Goal: Task Accomplishment & Management: Complete application form

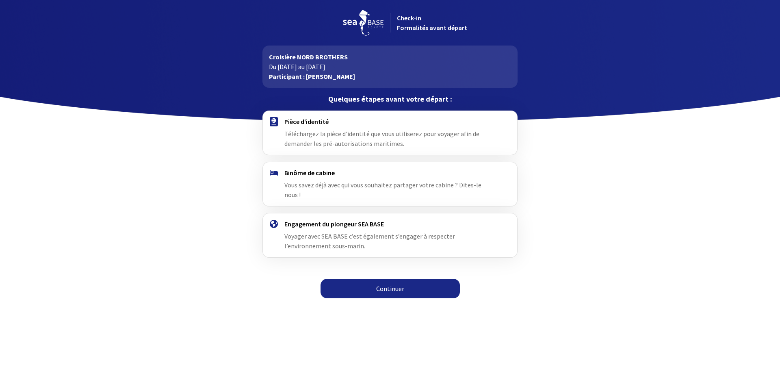
click at [330, 185] on span "Vous savez déjà avec qui vous souhaitez partager votre cabine ? Dites-le nous !" at bounding box center [383, 190] width 197 height 18
click at [369, 280] on link "Continuer" at bounding box center [390, 289] width 139 height 20
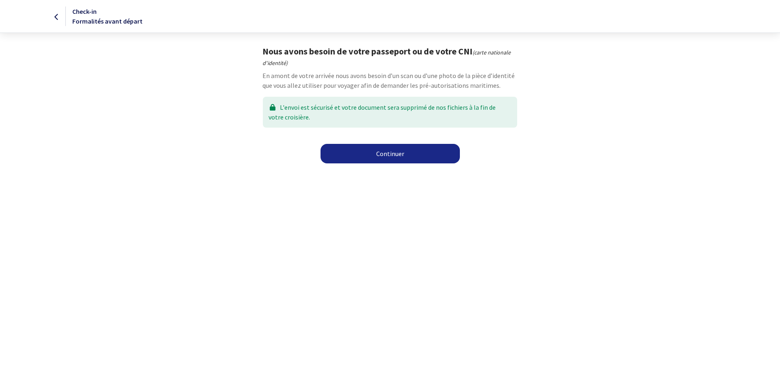
click at [402, 154] on link "Continuer" at bounding box center [390, 154] width 139 height 20
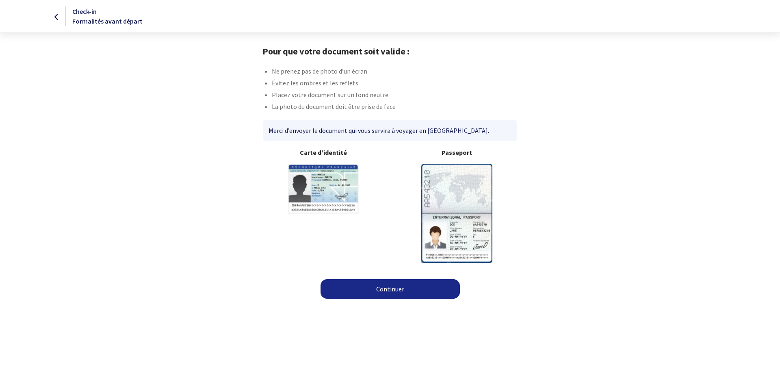
click at [373, 286] on link "Continuer" at bounding box center [390, 289] width 139 height 20
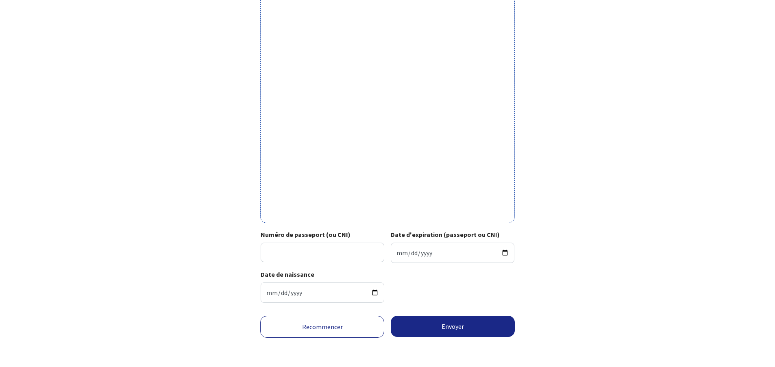
scroll to position [188, 0]
click at [351, 250] on input "Numéro de passeport (ou CNI)" at bounding box center [323, 253] width 124 height 20
type input "17CF11648"
click at [398, 246] on input "Date d'expiration (passeport ou CNI)" at bounding box center [453, 253] width 124 height 20
type input "2027-04-18"
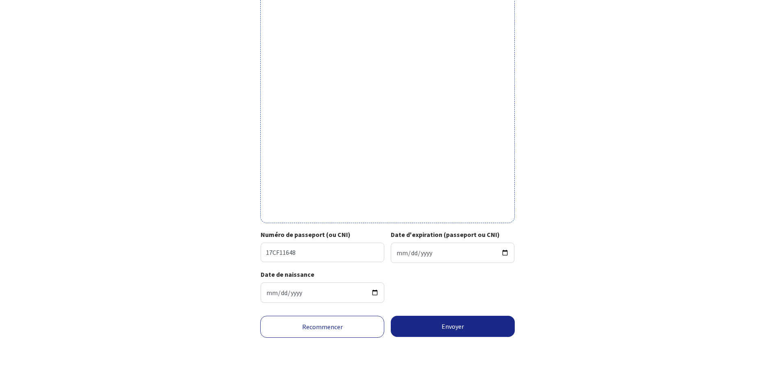
click at [223, 263] on div "Votre passeport ou CNI Passeport (uniquement la page avec photo) ou recto de vo…" at bounding box center [387, 87] width 459 height 445
click at [443, 326] on button "Envoyer" at bounding box center [453, 326] width 124 height 21
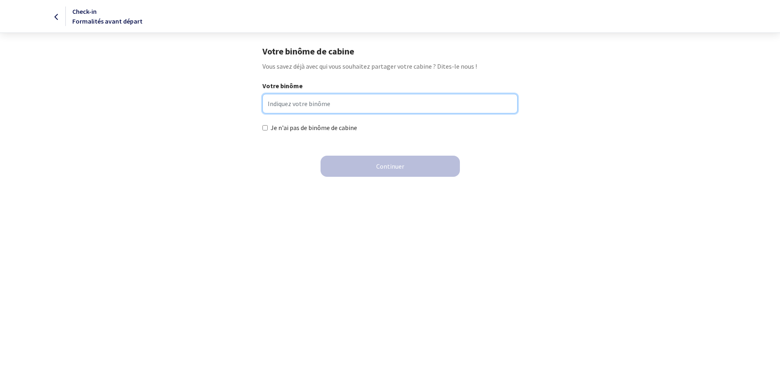
click at [320, 106] on input "Votre binôme" at bounding box center [390, 104] width 255 height 20
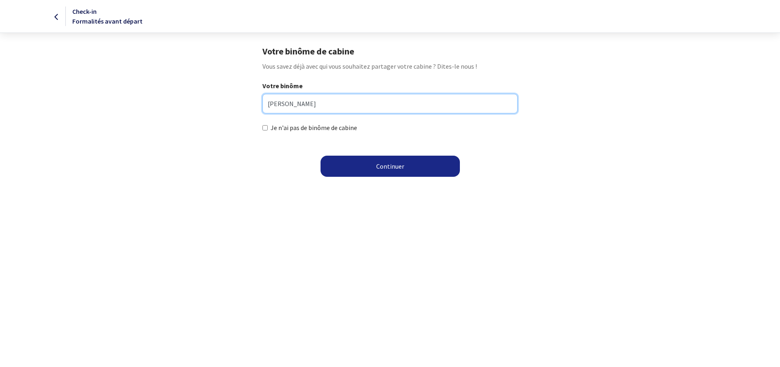
type input "Nicolas Risso"
click at [399, 160] on button "Continuer" at bounding box center [390, 166] width 139 height 21
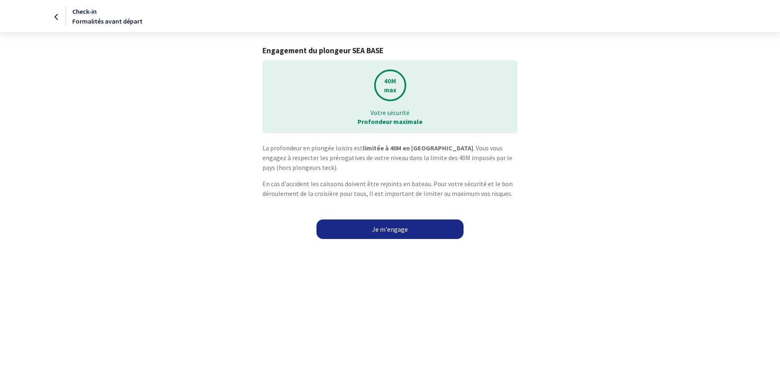
click at [348, 228] on link "Je m'engage" at bounding box center [390, 229] width 147 height 20
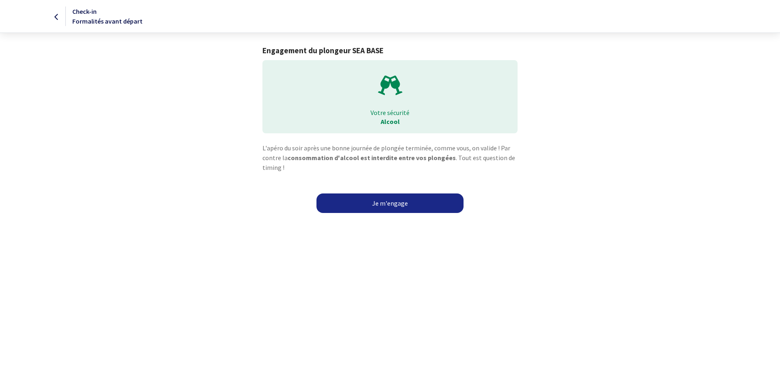
click at [367, 202] on link "Je m'engage" at bounding box center [390, 203] width 147 height 20
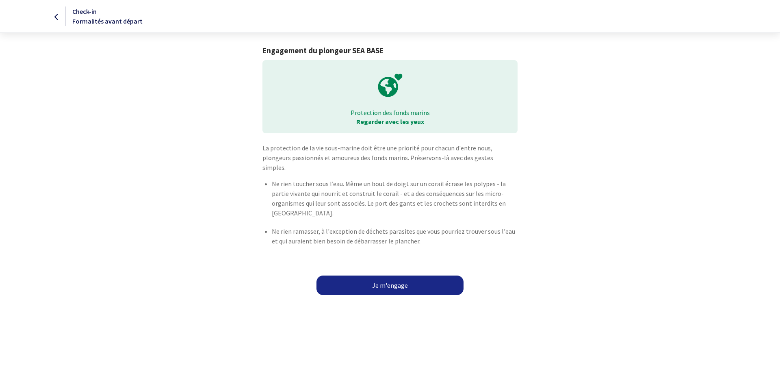
click at [367, 279] on link "Je m'engage" at bounding box center [390, 286] width 147 height 20
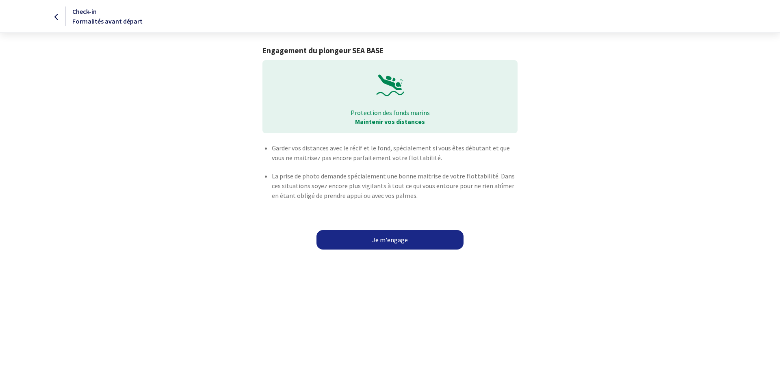
click at [390, 241] on link "Je m'engage" at bounding box center [390, 240] width 147 height 20
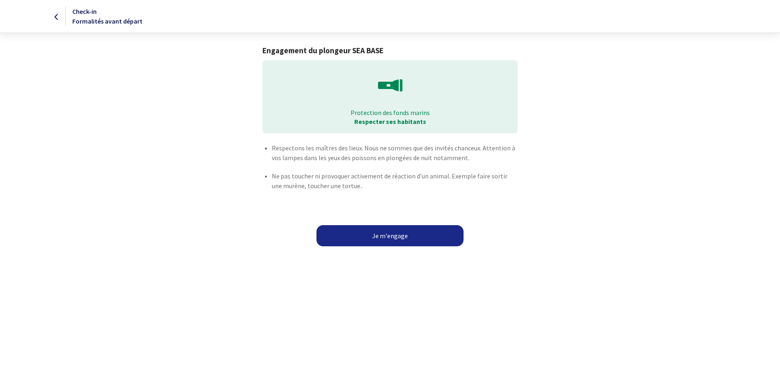
click at [365, 235] on button "Je m'engage" at bounding box center [390, 235] width 147 height 21
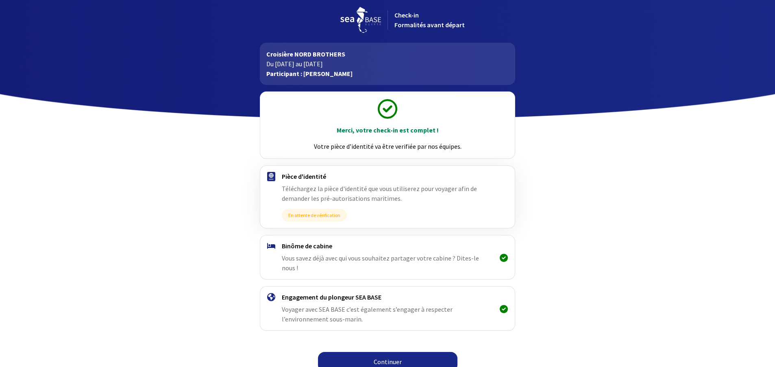
scroll to position [2, 0]
click at [369, 352] on link "Continuer" at bounding box center [387, 362] width 139 height 20
